Goal: Navigation & Orientation: Find specific page/section

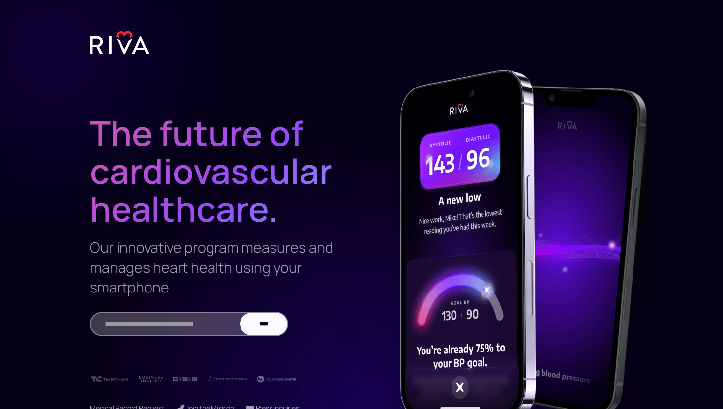
scroll to position [96, 0]
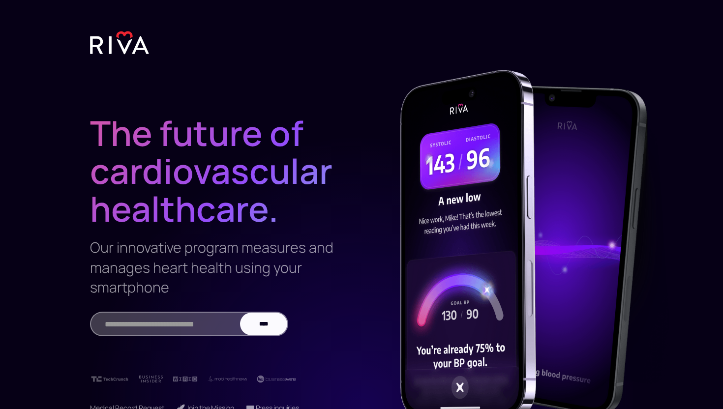
scroll to position [96, 0]
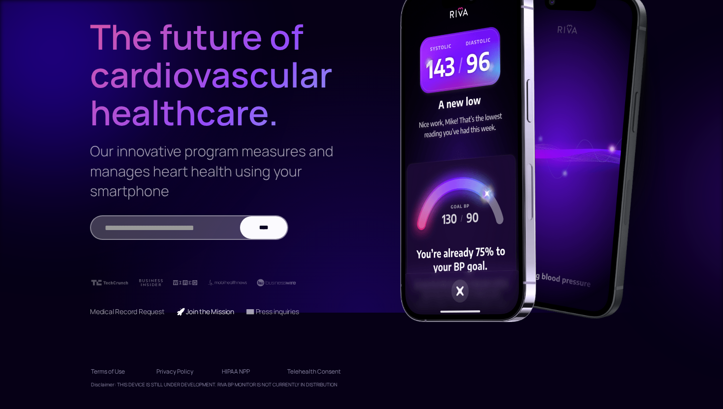
click at [221, 313] on link "🚀 Join the Mission" at bounding box center [206, 311] width 58 height 9
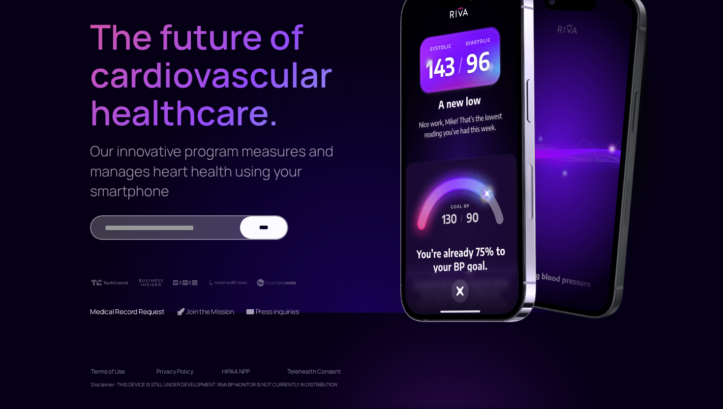
click at [137, 311] on link "Medical Record Request" at bounding box center [127, 311] width 75 height 9
